Goal: Task Accomplishment & Management: Manage account settings

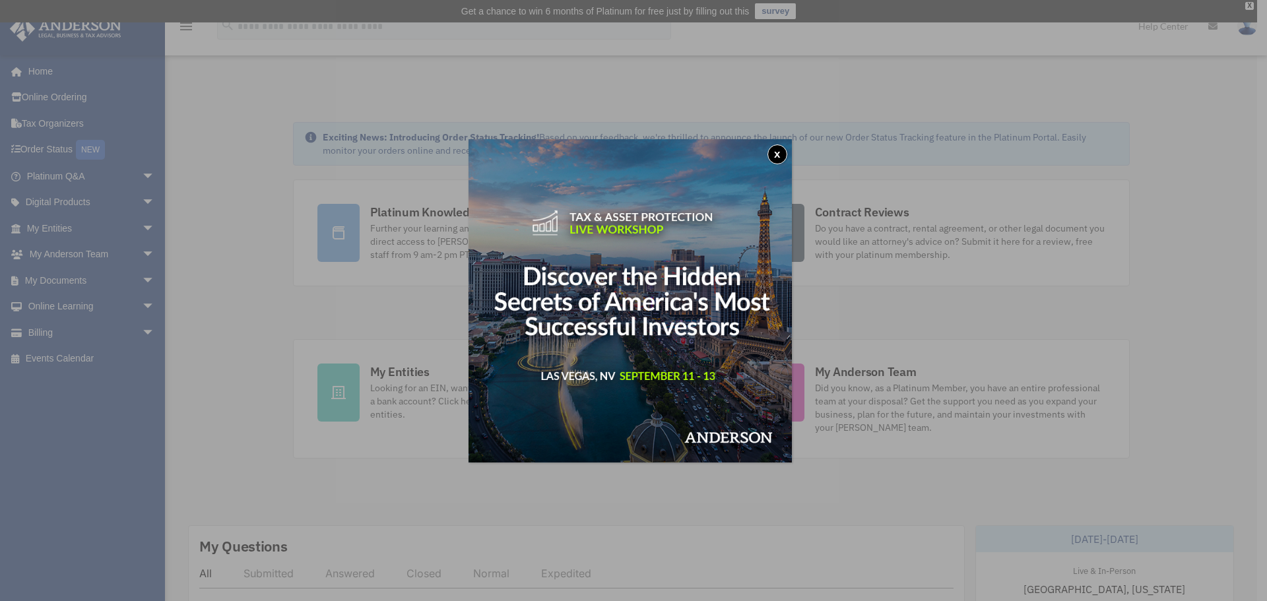
click at [779, 156] on button "x" at bounding box center [777, 154] width 20 height 20
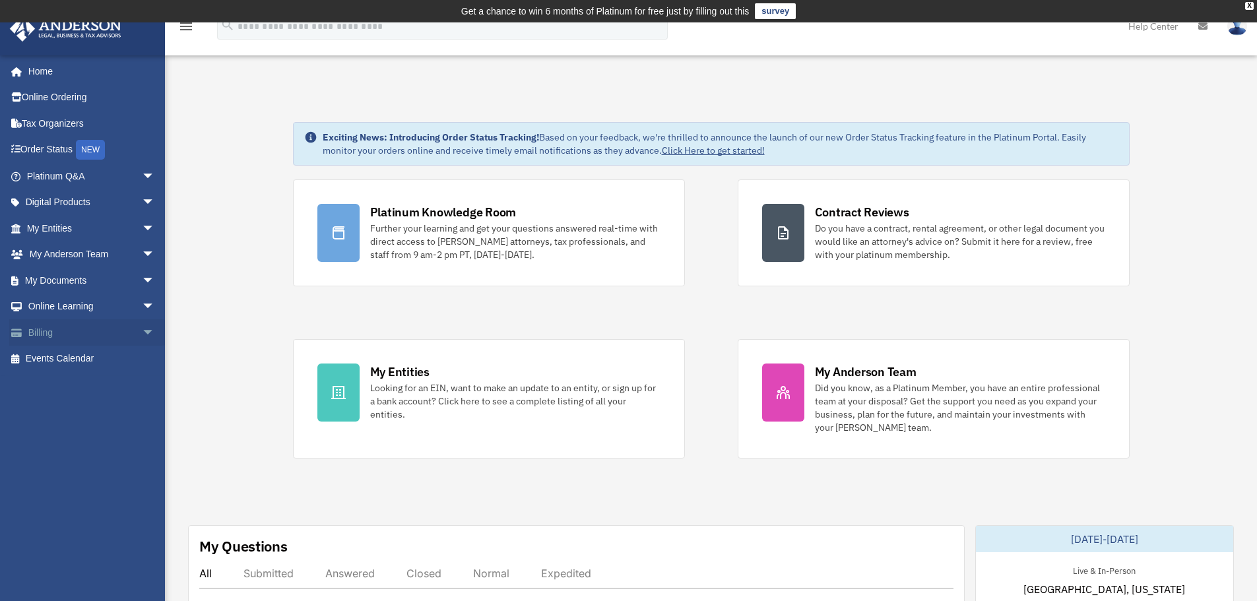
click at [70, 325] on link "Billing arrow_drop_down" at bounding box center [92, 332] width 166 height 26
click at [142, 333] on span "arrow_drop_down" at bounding box center [155, 332] width 26 height 27
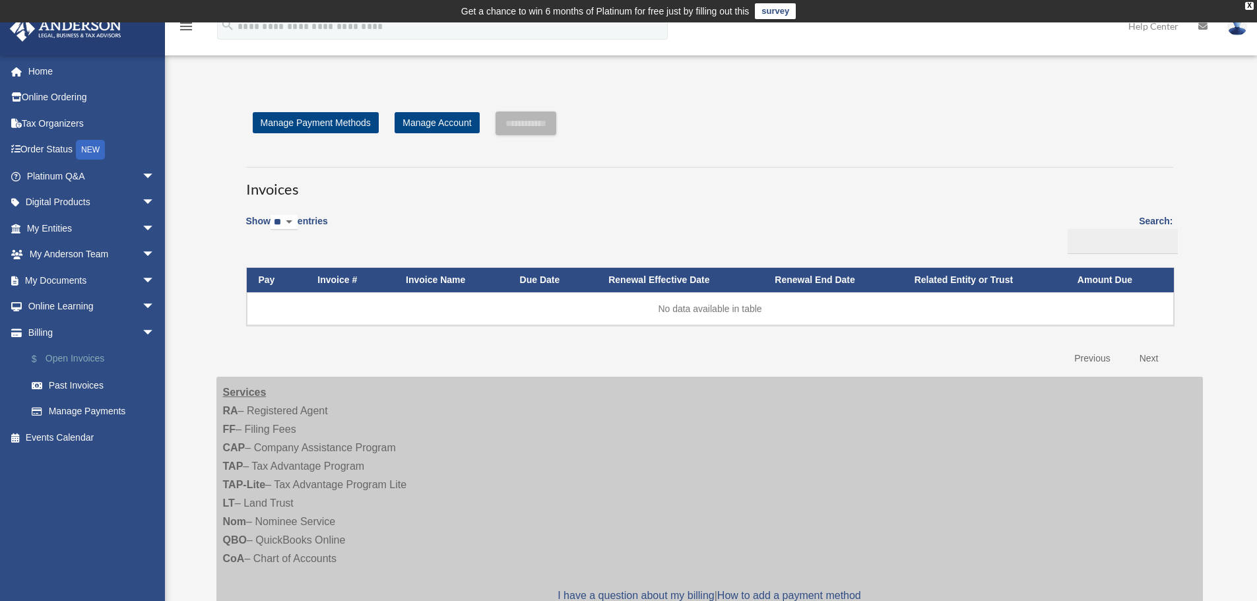
click at [75, 360] on link "$ Open Invoices" at bounding box center [96, 359] width 156 height 27
click at [71, 389] on link "Past Invoices" at bounding box center [96, 385] width 156 height 26
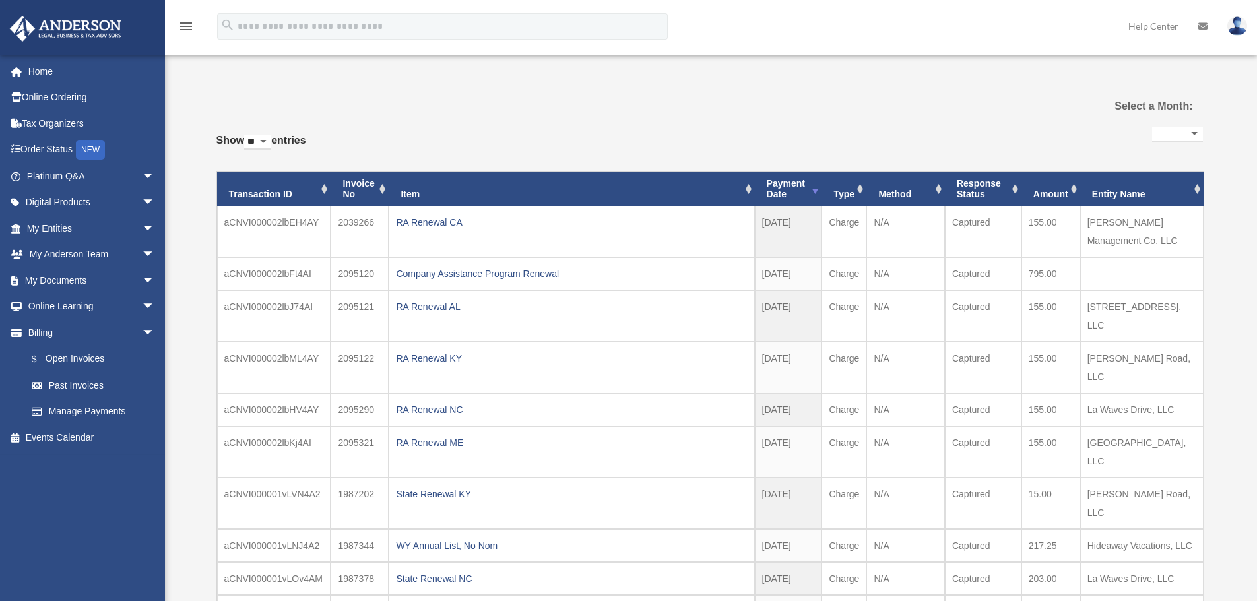
select select
